Goal: Task Accomplishment & Management: Use online tool/utility

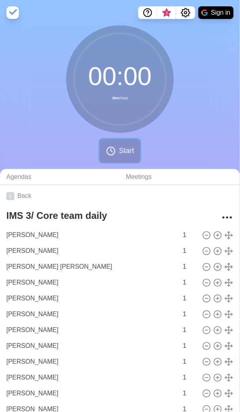
click at [114, 151] on icon at bounding box center [110, 150] width 9 height 9
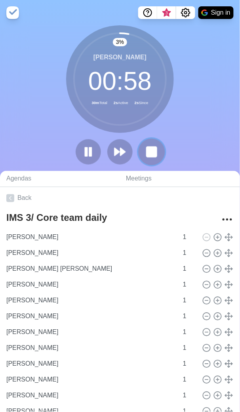
click at [161, 150] on button at bounding box center [151, 151] width 27 height 27
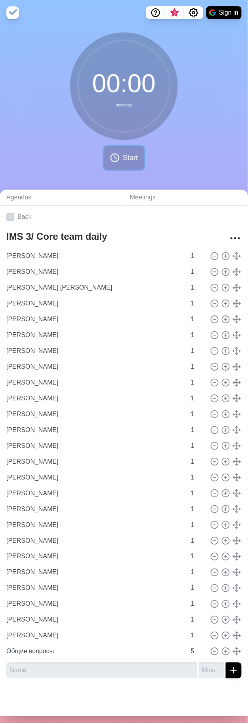
click at [116, 162] on button "Start" at bounding box center [124, 157] width 40 height 23
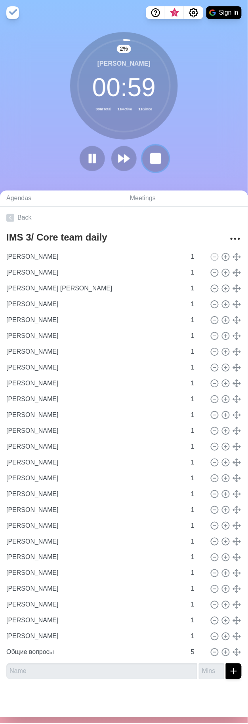
click at [154, 160] on rect at bounding box center [155, 159] width 10 height 10
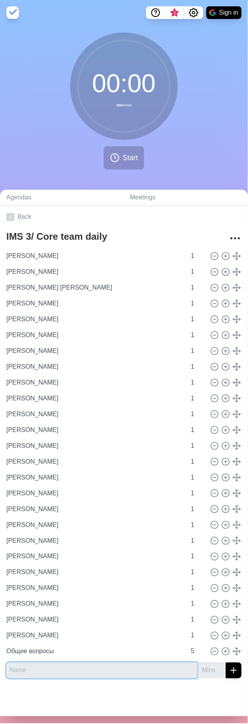
click at [45, 419] on input "text" at bounding box center [101, 671] width 191 height 16
type input "[PERSON_NAME]"
click at [199, 419] on input "number" at bounding box center [211, 671] width 25 height 16
type input "1"
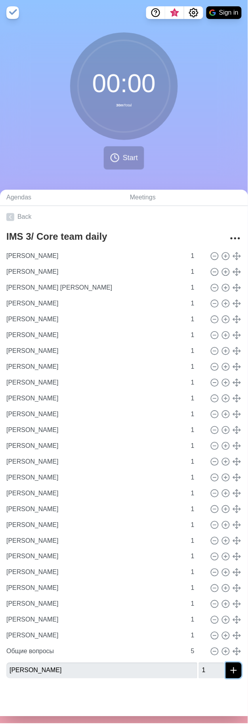
click at [229, 419] on icon "submit" at bounding box center [233, 670] width 9 height 9
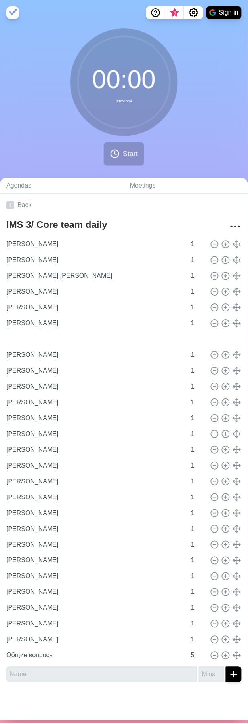
type input "[PERSON_NAME]"
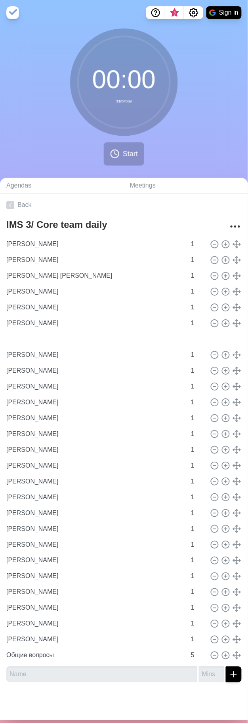
type input "[PERSON_NAME]"
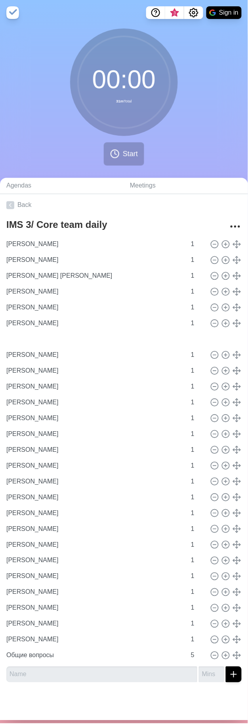
type input "[PERSON_NAME]"
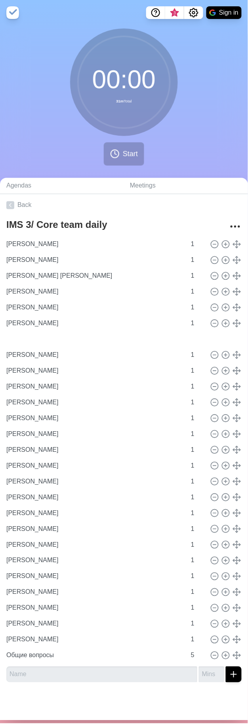
type input "[PERSON_NAME]"
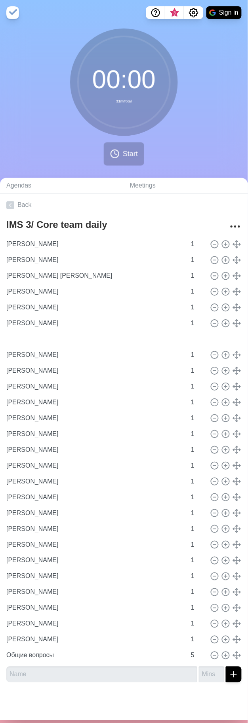
type input "1"
type input "Общие вопросы"
type input "5"
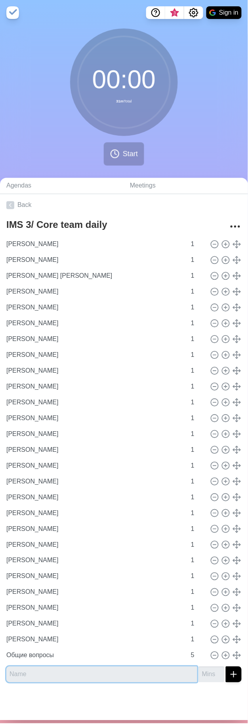
click at [95, 419] on input "text" at bounding box center [101, 675] width 191 height 16
type input "Петевотов [PERSON_NAME]"
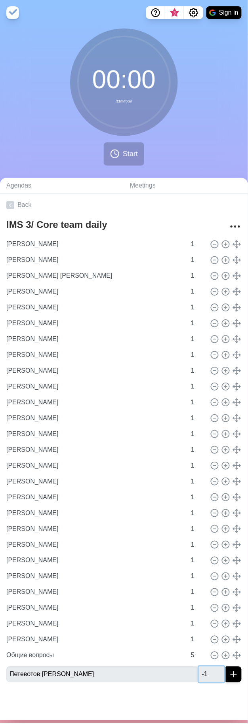
click at [204, 419] on input "-1" at bounding box center [211, 675] width 25 height 16
drag, startPoint x: 198, startPoint y: 676, endPoint x: 178, endPoint y: 675, distance: 19.8
click at [178, 419] on div "Петевотов [PERSON_NAME] -11" at bounding box center [123, 675] width 235 height 16
type input "1"
click at [229, 419] on icon "submit" at bounding box center [233, 674] width 9 height 9
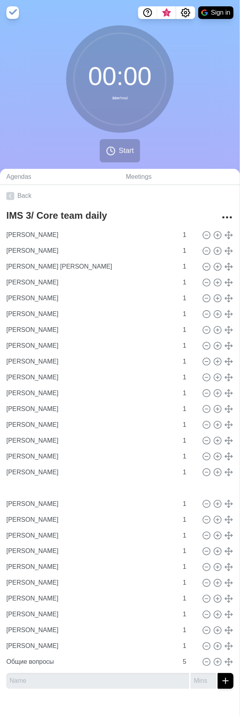
type input "Петевотов [PERSON_NAME]"
type input "[PERSON_NAME]"
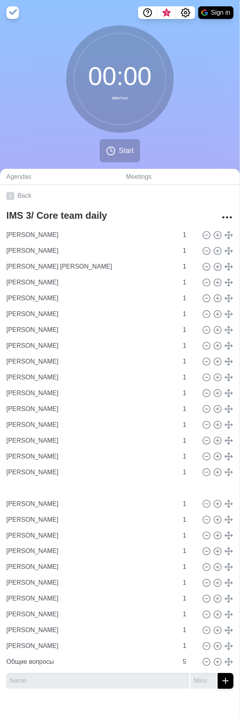
type input "[PERSON_NAME]"
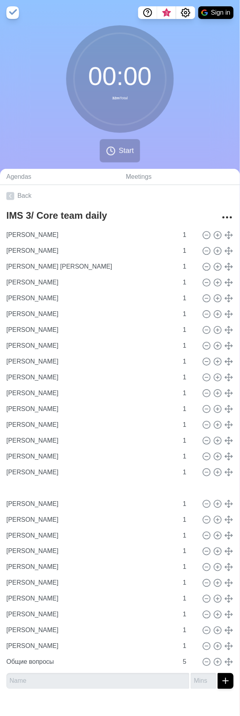
type input "[PERSON_NAME]"
type input "1"
type input "Общие вопросы"
type input "5"
click at [113, 147] on circle at bounding box center [111, 151] width 8 height 8
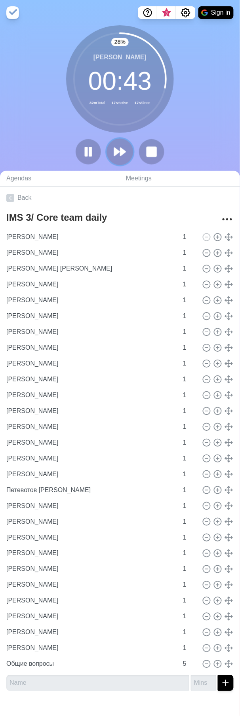
click at [125, 154] on icon at bounding box center [119, 151] width 13 height 13
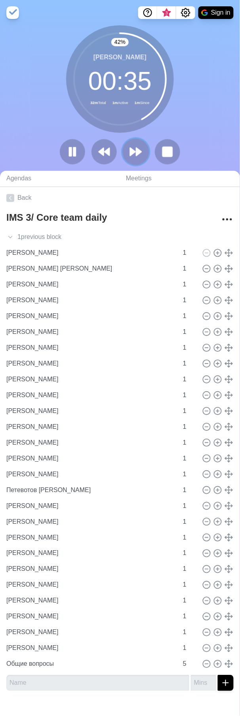
click at [135, 153] on polygon at bounding box center [132, 152] width 5 height 8
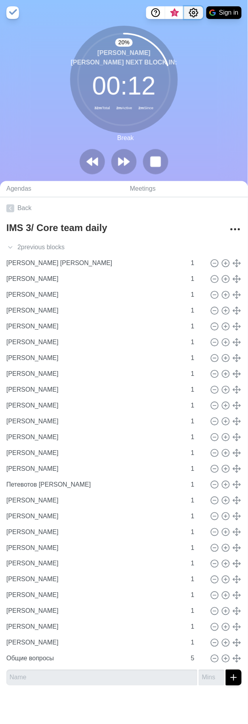
click at [192, 10] on icon "Settings" at bounding box center [193, 12] width 9 height 9
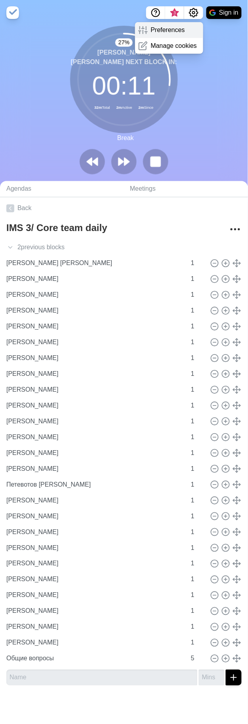
click at [173, 28] on p "Preferences" at bounding box center [168, 29] width 34 height 9
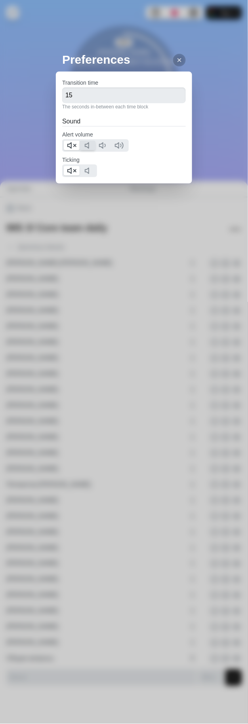
click at [81, 142] on div at bounding box center [95, 145] width 66 height 13
click at [84, 144] on icon at bounding box center [88, 145] width 9 height 9
click at [70, 144] on icon at bounding box center [71, 145] width 9 height 9
drag, startPoint x: 82, startPoint y: 168, endPoint x: 66, endPoint y: 171, distance: 15.3
click at [84, 169] on icon at bounding box center [88, 170] width 9 height 9
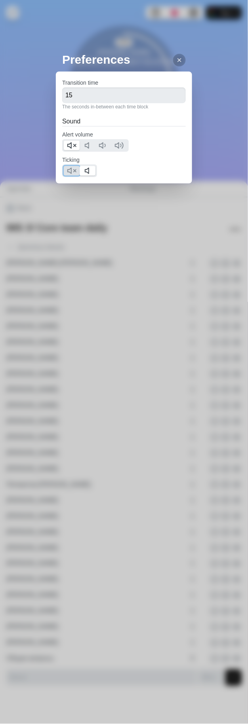
click at [68, 171] on polygon at bounding box center [70, 171] width 4 height 6
click at [173, 60] on div at bounding box center [179, 60] width 13 height 13
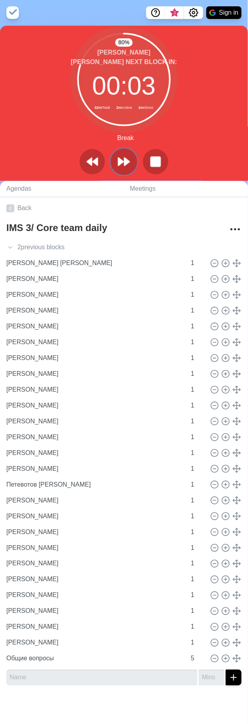
click at [118, 154] on button at bounding box center [123, 161] width 27 height 27
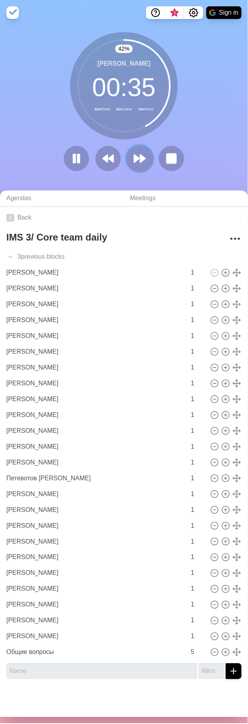
click at [135, 159] on polygon at bounding box center [136, 159] width 5 height 8
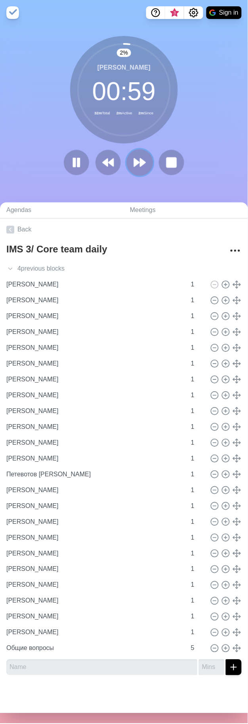
click at [135, 159] on icon at bounding box center [139, 162] width 13 height 13
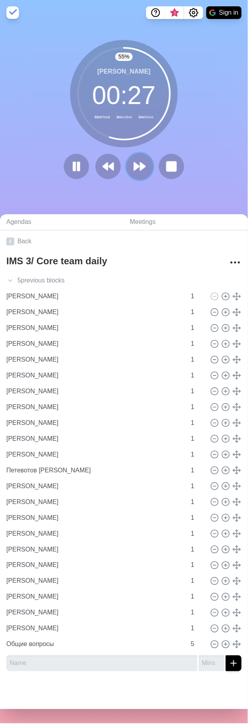
click at [135, 164] on icon at bounding box center [139, 166] width 13 height 13
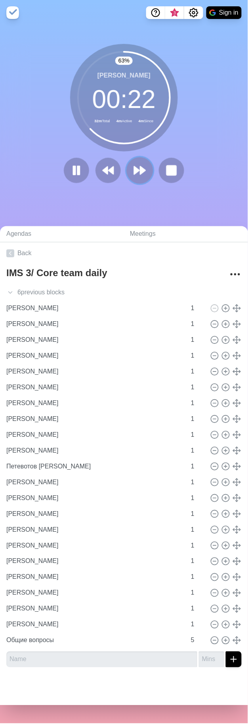
click at [143, 167] on button at bounding box center [139, 170] width 27 height 27
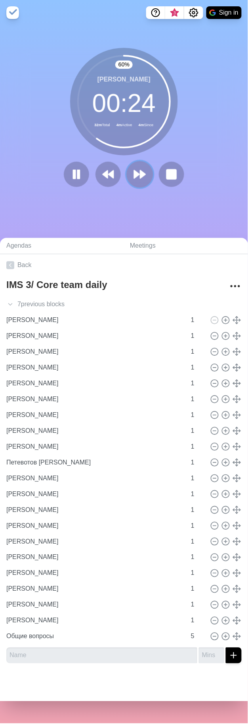
click at [134, 173] on polygon at bounding box center [136, 175] width 5 height 8
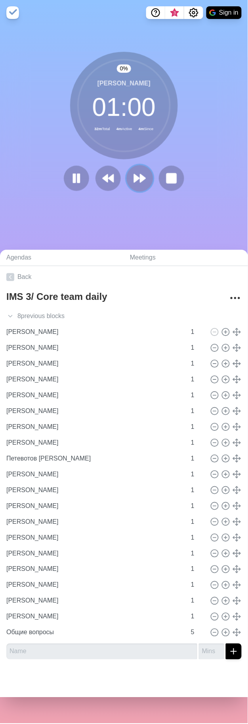
click at [133, 173] on icon at bounding box center [139, 178] width 13 height 13
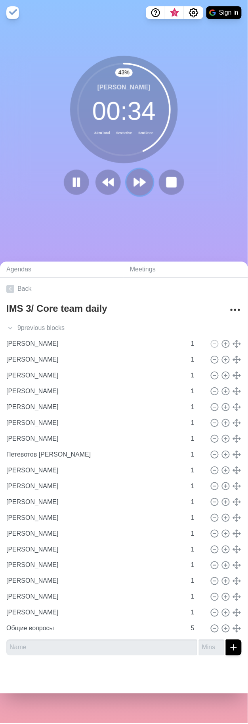
click at [140, 179] on polygon at bounding box center [142, 182] width 5 height 8
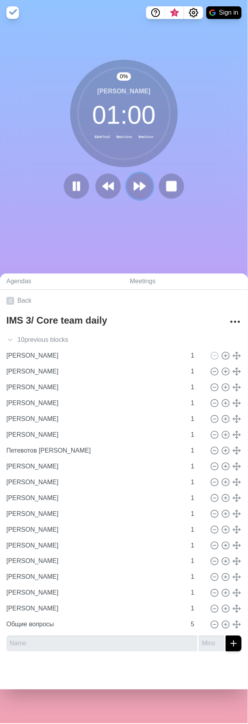
click at [137, 180] on icon at bounding box center [139, 186] width 13 height 13
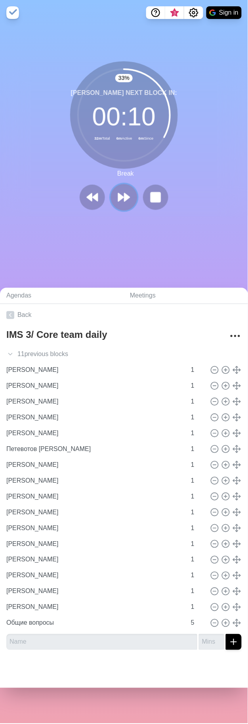
click at [124, 198] on polygon at bounding box center [126, 197] width 5 height 8
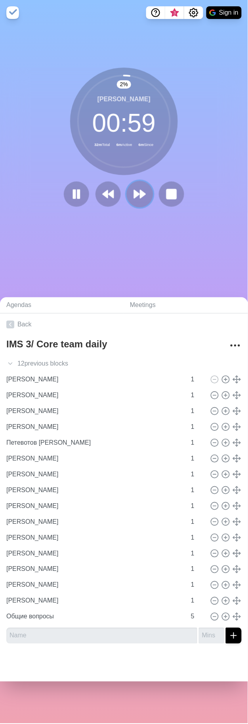
click at [134, 197] on polygon at bounding box center [136, 194] width 5 height 8
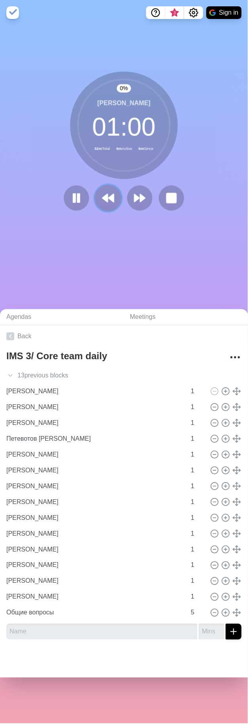
click at [105, 196] on icon at bounding box center [107, 198] width 13 height 13
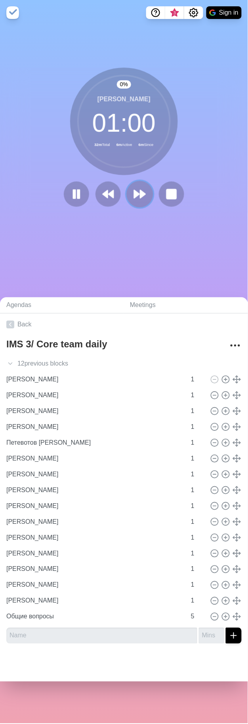
click at [142, 197] on icon at bounding box center [139, 194] width 13 height 13
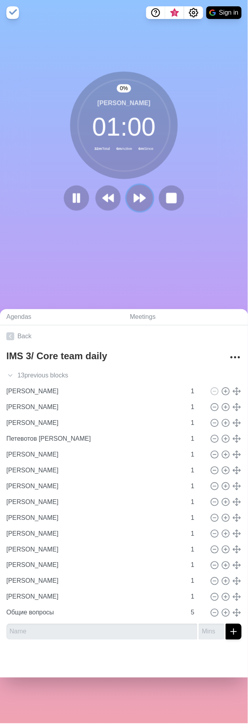
click at [142, 197] on icon at bounding box center [139, 198] width 13 height 13
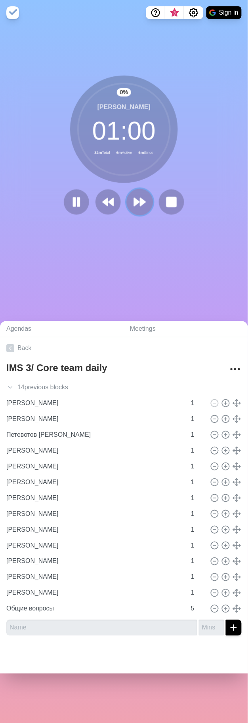
click at [142, 197] on icon at bounding box center [139, 201] width 13 height 13
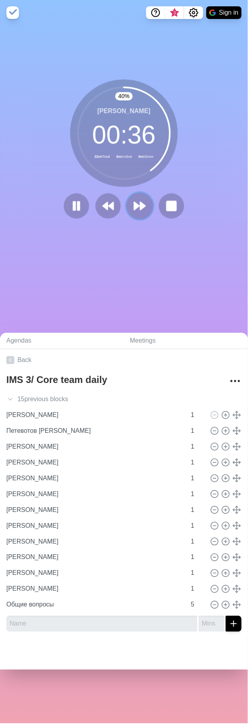
click at [140, 206] on polygon at bounding box center [142, 206] width 5 height 8
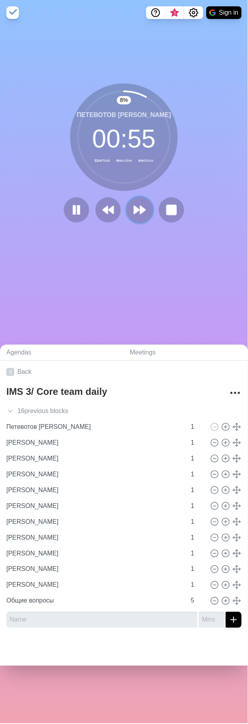
click at [140, 212] on polygon at bounding box center [142, 210] width 5 height 8
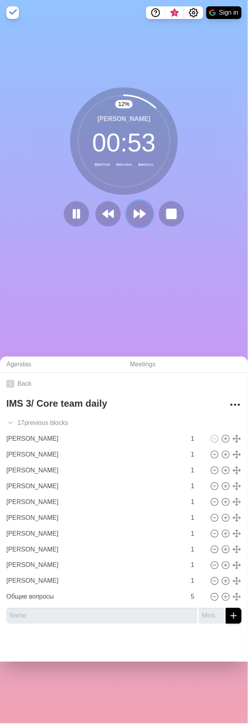
click at [135, 209] on icon at bounding box center [139, 213] width 13 height 13
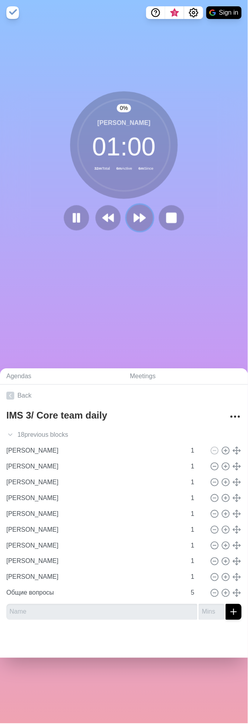
click at [135, 209] on button at bounding box center [139, 218] width 27 height 27
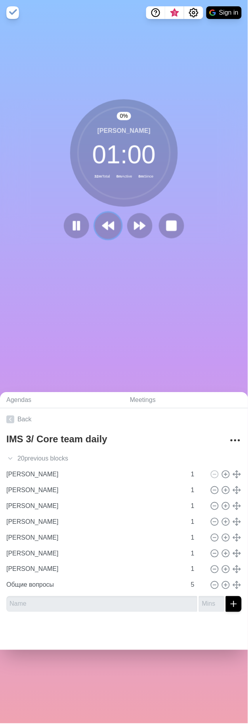
click at [107, 231] on icon at bounding box center [107, 225] width 13 height 13
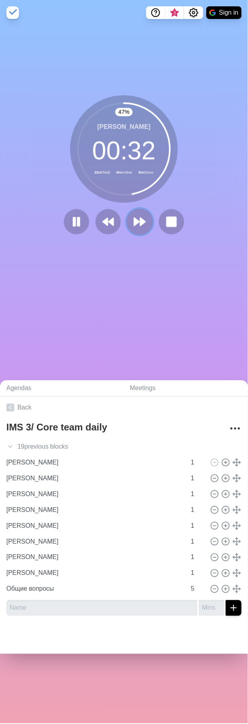
click at [136, 223] on icon at bounding box center [139, 221] width 13 height 13
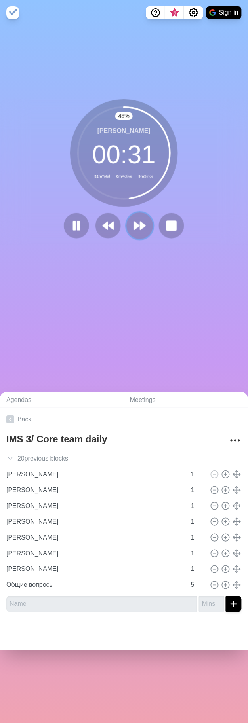
click at [134, 222] on icon at bounding box center [139, 225] width 13 height 13
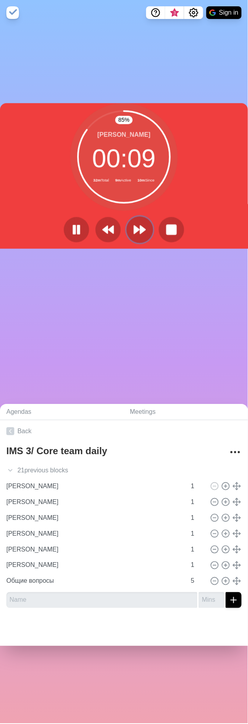
click at [133, 226] on icon at bounding box center [139, 229] width 13 height 13
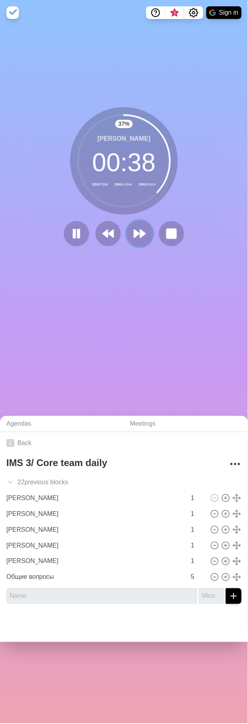
click at [142, 228] on icon at bounding box center [139, 233] width 13 height 13
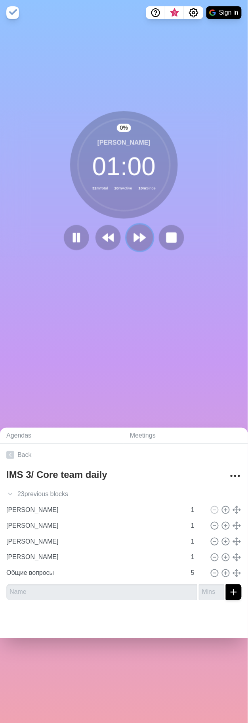
click at [142, 228] on button at bounding box center [139, 237] width 27 height 27
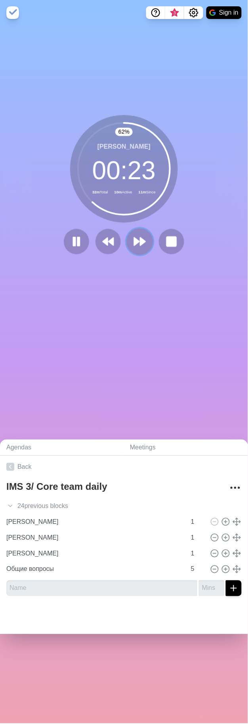
click at [140, 239] on polygon at bounding box center [142, 242] width 5 height 8
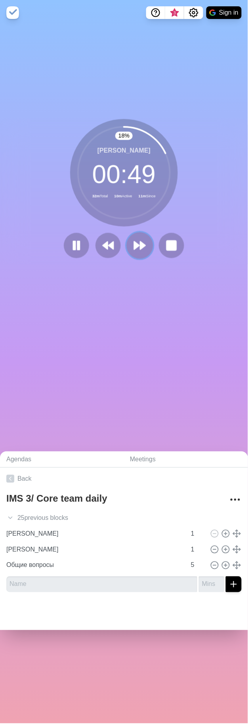
click at [134, 245] on polygon at bounding box center [136, 246] width 5 height 8
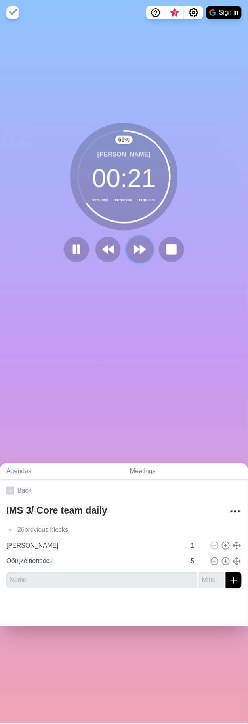
click at [140, 250] on polygon at bounding box center [142, 250] width 5 height 8
